Goal: Answer question/provide support: Answer question/provide support

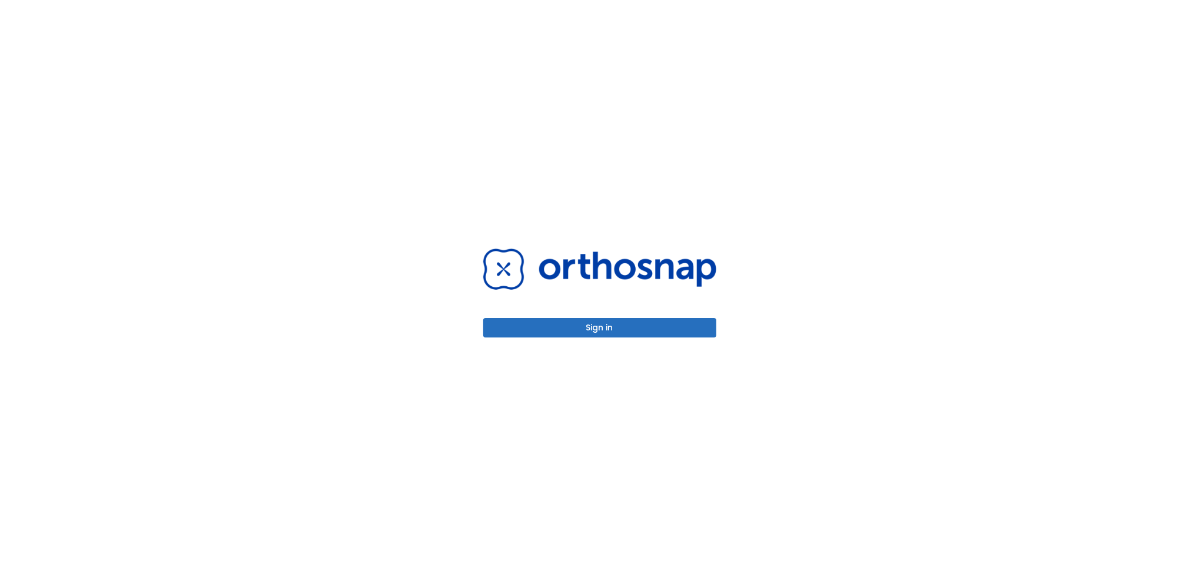
click at [592, 328] on button "Sign in" at bounding box center [599, 327] width 233 height 19
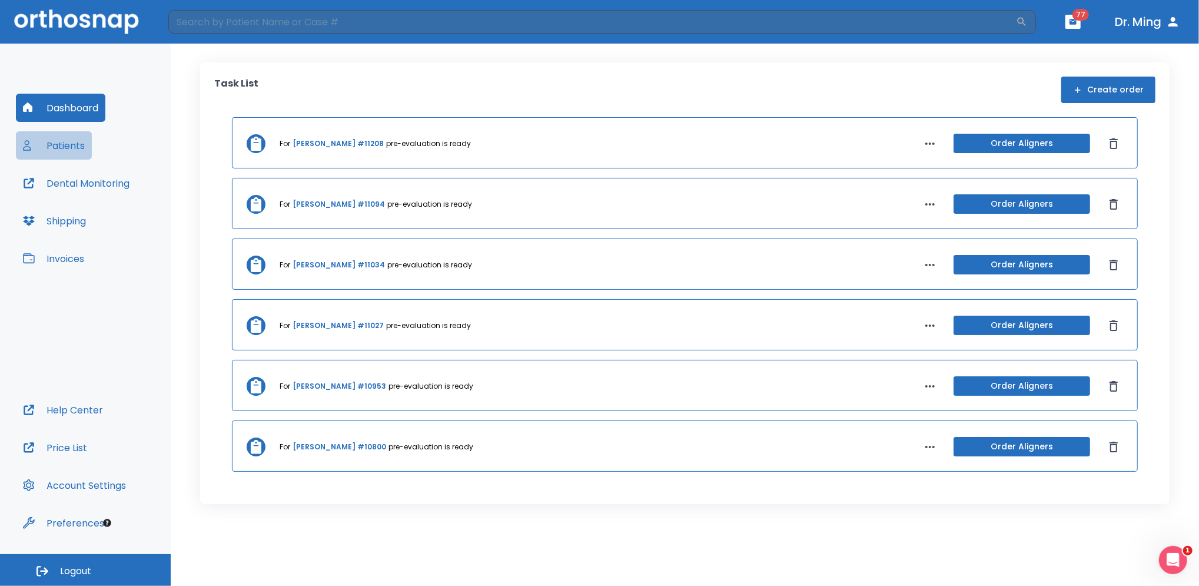
click at [54, 143] on button "Patients" at bounding box center [54, 145] width 76 height 28
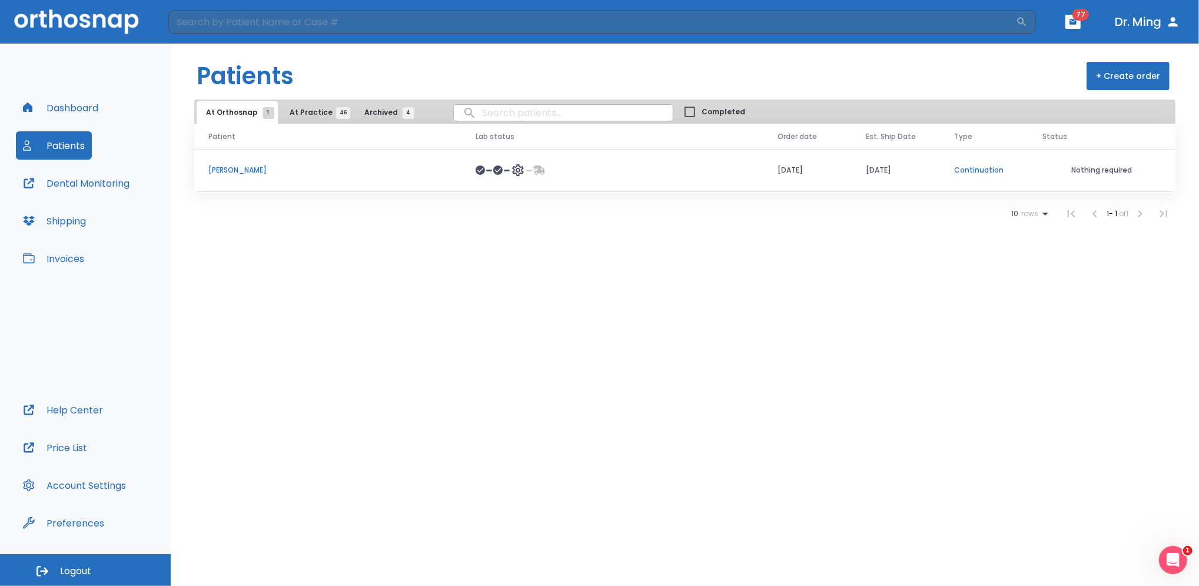
click at [227, 168] on p "[PERSON_NAME]" at bounding box center [327, 170] width 239 height 11
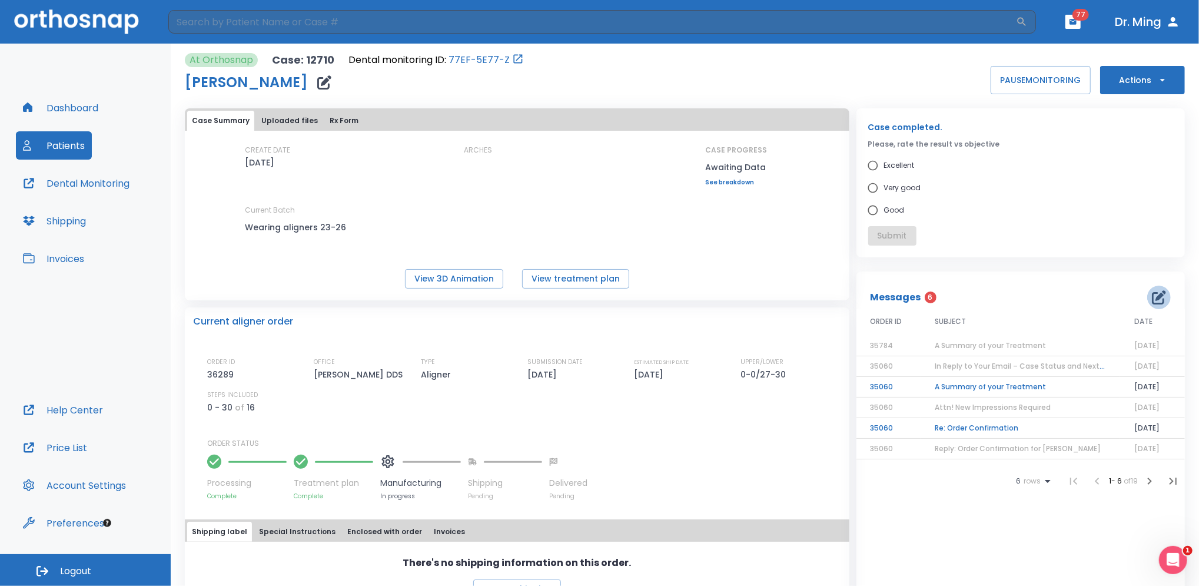
click at [1152, 299] on icon "button" at bounding box center [1159, 297] width 14 height 14
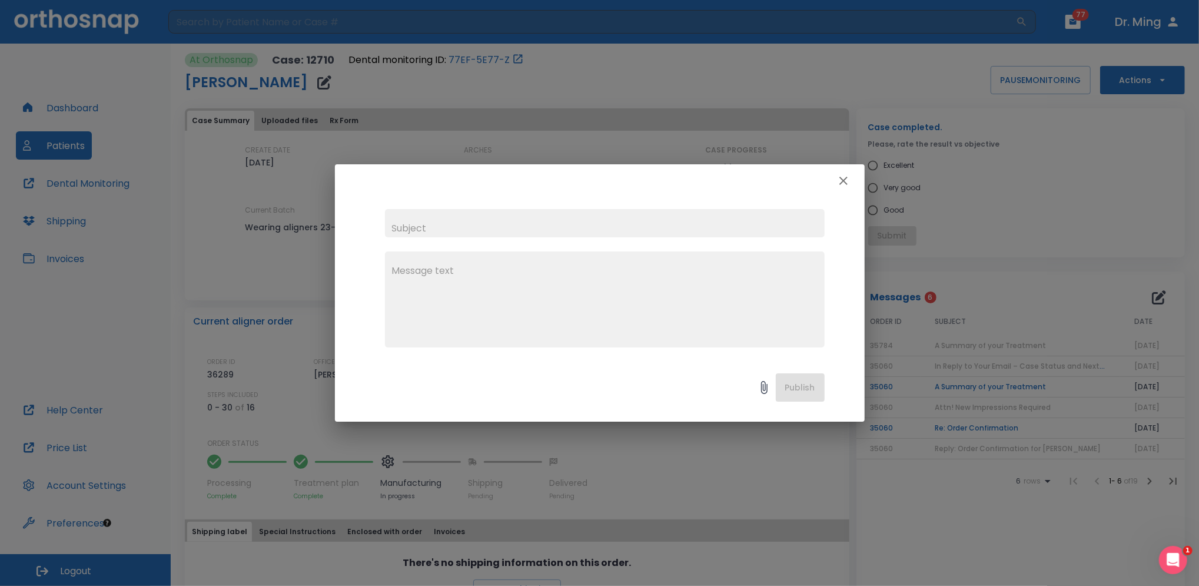
click at [524, 259] on div "x" at bounding box center [605, 299] width 440 height 96
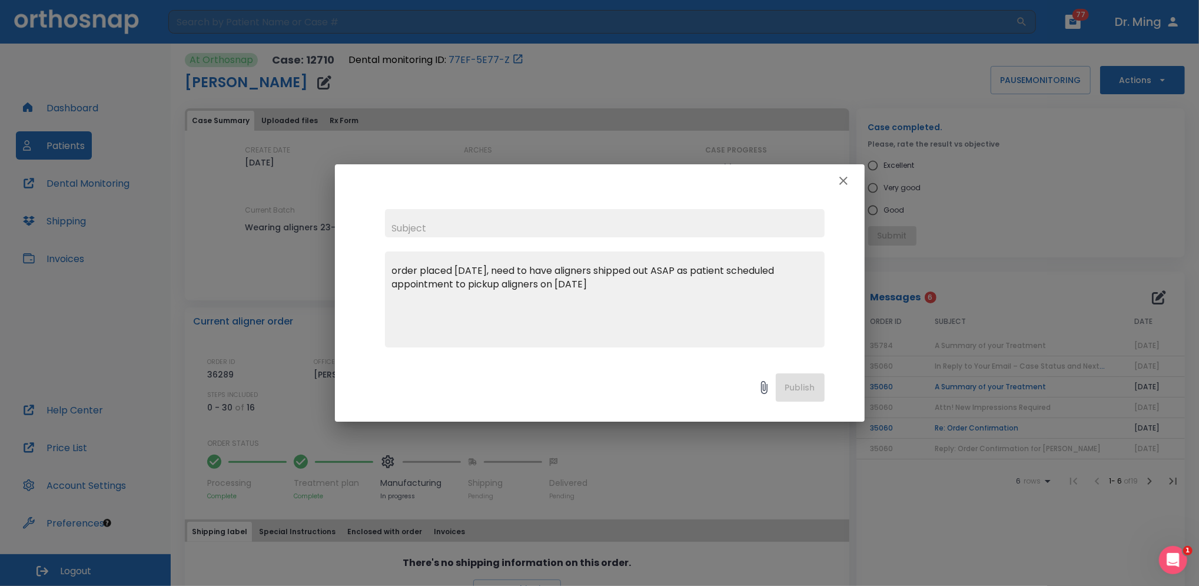
type textarea "order placed [DATE], need to have aligners shipped out ASAP as patient schedule…"
click at [796, 388] on div "Publish" at bounding box center [600, 390] width 530 height 62
click at [788, 380] on div "Publish" at bounding box center [600, 390] width 530 height 62
